Goal: Navigation & Orientation: Find specific page/section

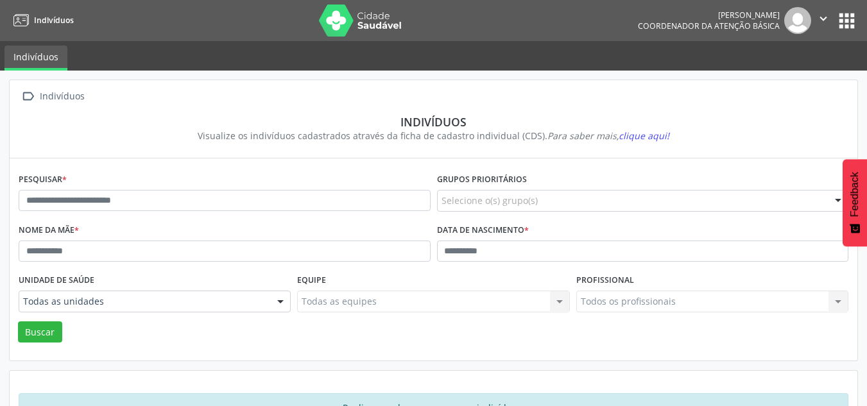
click at [840, 20] on button "apps" at bounding box center [847, 21] width 22 height 22
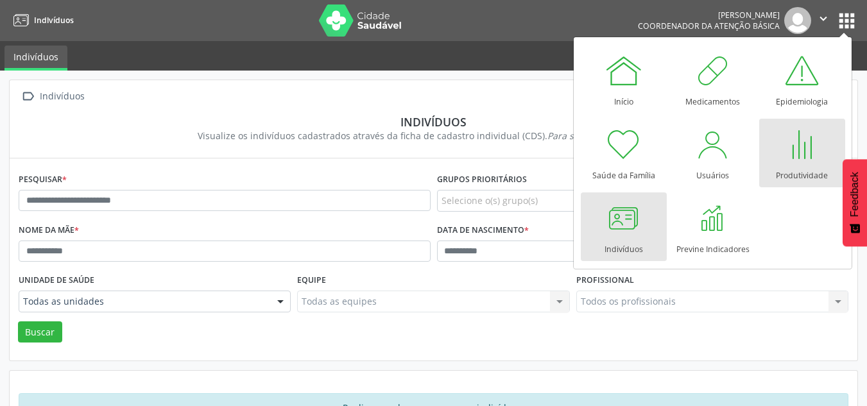
click at [794, 182] on link "Produtividade" at bounding box center [802, 153] width 86 height 69
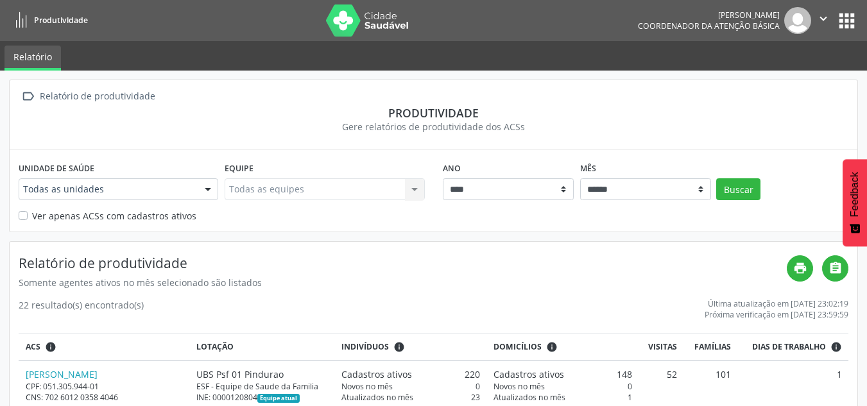
click at [847, 24] on button "apps" at bounding box center [847, 21] width 22 height 22
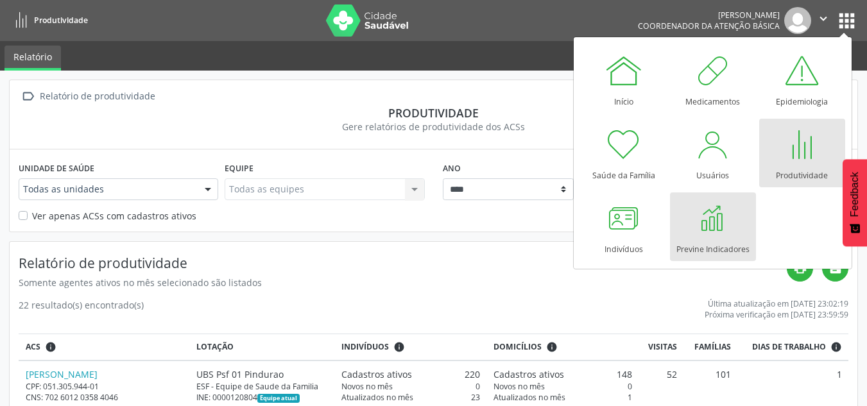
click at [720, 218] on div at bounding box center [713, 218] width 39 height 39
